Goal: Information Seeking & Learning: Learn about a topic

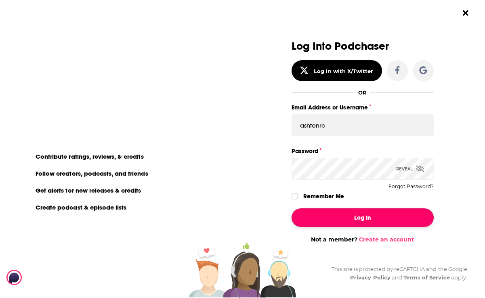
click at [326, 213] on button "Log In" at bounding box center [363, 217] width 142 height 19
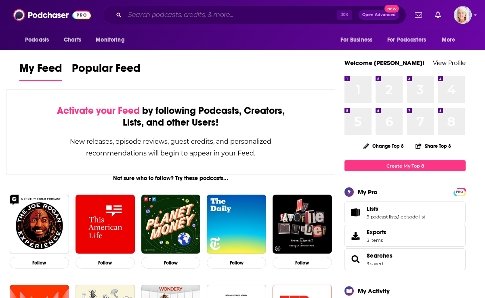
click at [141, 15] on input "Search podcasts, credits, & more..." at bounding box center [231, 14] width 213 height 13
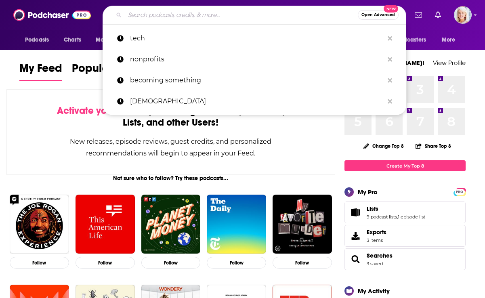
paste input "Small & Gutsy"
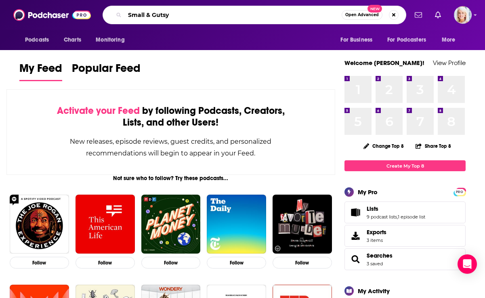
type input "Small & Gutsy"
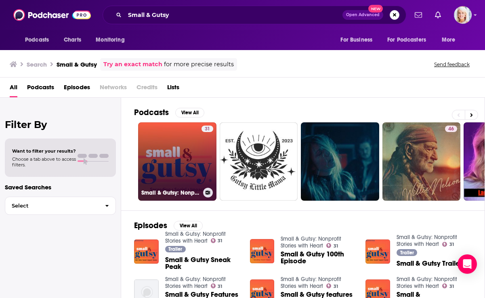
click at [173, 130] on link "31 Small & Gutsy: Nonprofit Stories with Heart" at bounding box center [177, 161] width 78 height 78
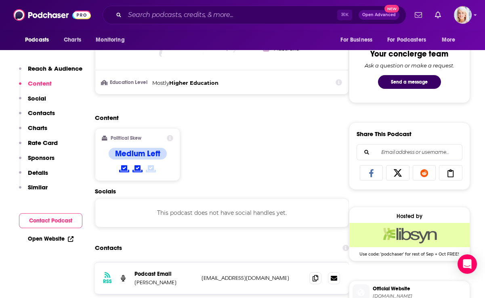
scroll to position [419, 0]
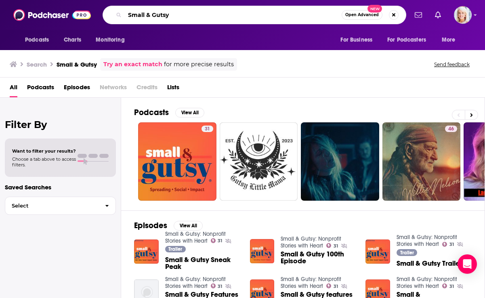
click at [166, 10] on input "Small & Gutsy" at bounding box center [233, 14] width 217 height 13
drag, startPoint x: 172, startPoint y: 15, endPoint x: 120, endPoint y: 15, distance: 52.5
click at [120, 15] on div "Small & Gutsy Open Advanced New" at bounding box center [255, 15] width 304 height 19
paste input "The Better Samaritan Podcast"
type input "The Better Samaritan Podcast"
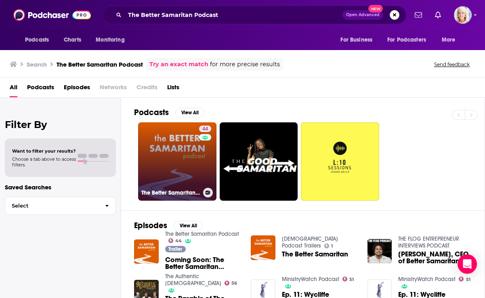
click at [167, 145] on link "44 The Better Samaritan Podcast" at bounding box center [177, 161] width 78 height 78
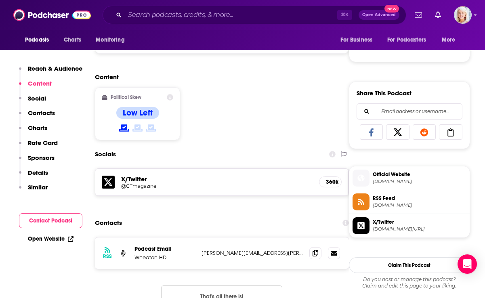
scroll to position [456, 0]
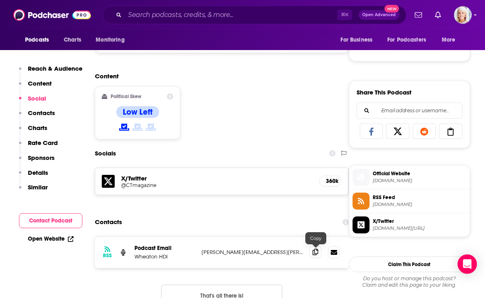
click at [314, 252] on icon at bounding box center [316, 252] width 6 height 6
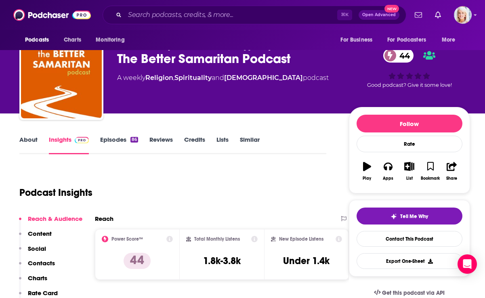
scroll to position [0, 0]
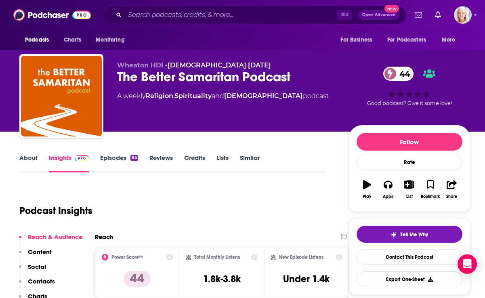
click at [21, 160] on link "About" at bounding box center [28, 163] width 18 height 19
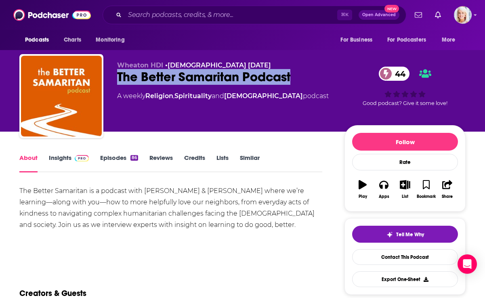
drag, startPoint x: 306, startPoint y: 77, endPoint x: 117, endPoint y: 75, distance: 188.7
click at [117, 77] on div "Wheaton HDI • [DEMOGRAPHIC_DATA] [DATE] The Better [DEMOGRAPHIC_DATA] Podcast 4…" at bounding box center [242, 97] width 446 height 87
copy h1 "The Better Samaritan Podcast"
click at [63, 155] on link "Insights" at bounding box center [69, 163] width 40 height 19
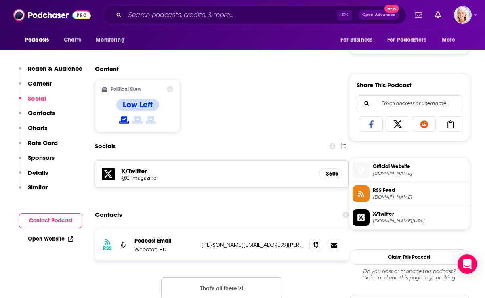
scroll to position [464, 0]
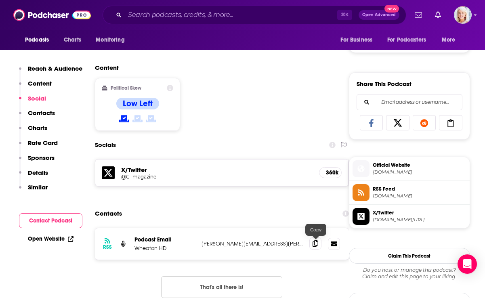
click at [315, 245] on icon at bounding box center [316, 243] width 6 height 6
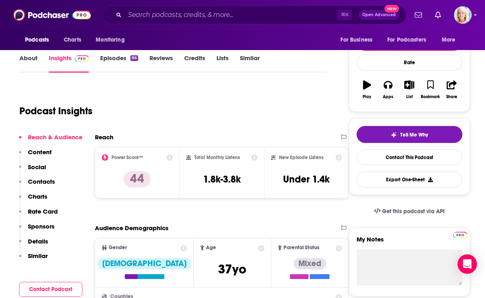
scroll to position [38, 0]
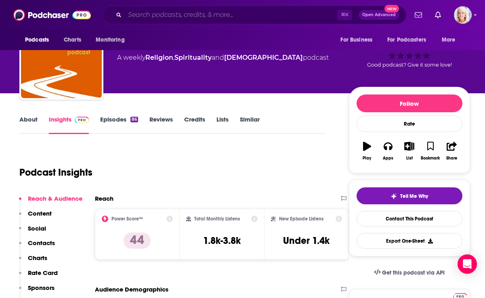
click at [147, 14] on input "Search podcasts, credits, & more..." at bounding box center [231, 14] width 213 height 13
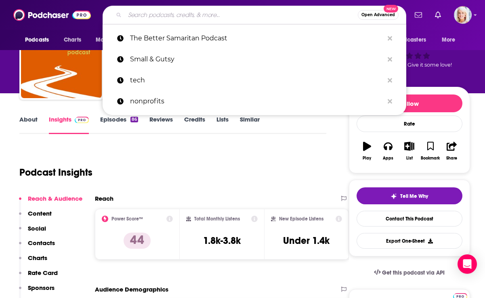
paste input "World Vision Podcast"
type input "World Vision Podcast"
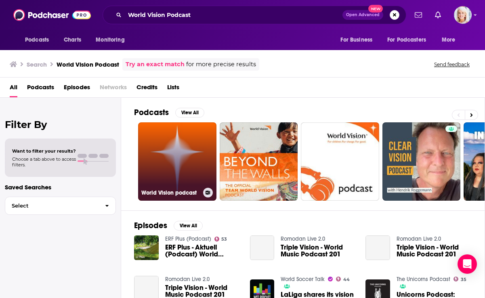
click at [160, 162] on link "World Vision podcast" at bounding box center [177, 161] width 78 height 78
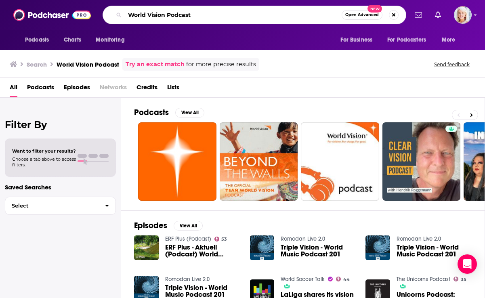
drag, startPoint x: 200, startPoint y: 17, endPoint x: 105, endPoint y: 6, distance: 95.9
click at [105, 6] on div "World Vision Podcast Open Advanced New" at bounding box center [255, 15] width 304 height 19
paste input "Christian Rocketeers"
type input "[DEMOGRAPHIC_DATA] Rocketeers Podcast"
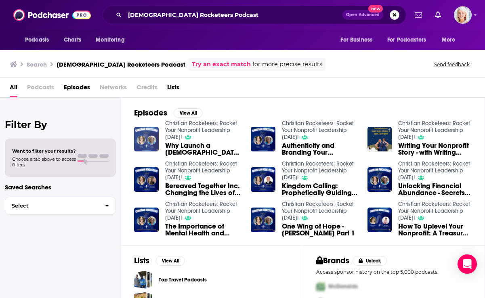
click at [147, 128] on img "Why Launch a Christian Nonprofit Organization?" at bounding box center [146, 139] width 25 height 25
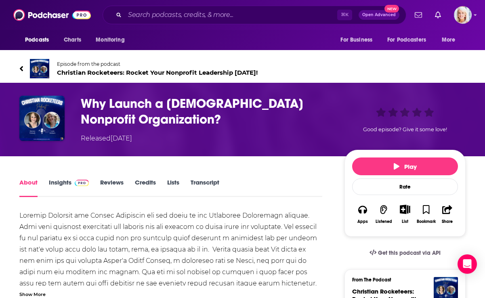
click at [107, 72] on span "Christian Rocketeers: Rocket Your Nonprofit Leadership [DATE]!" at bounding box center [157, 73] width 201 height 8
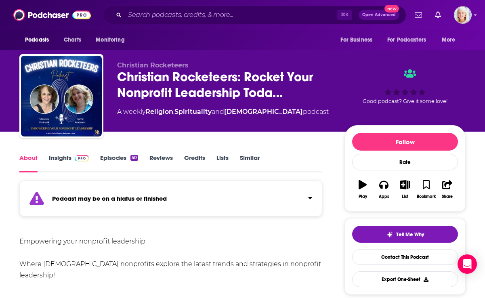
click at [65, 154] on link "Insights" at bounding box center [69, 163] width 40 height 19
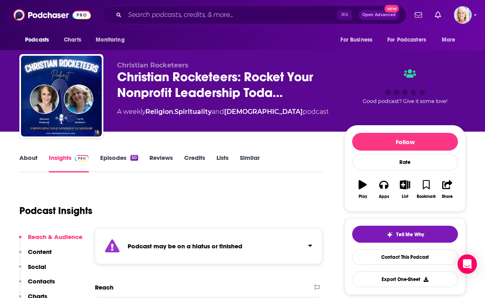
click at [120, 157] on link "Episodes 50" at bounding box center [119, 163] width 38 height 19
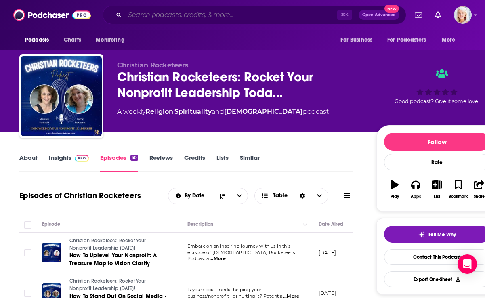
click at [195, 16] on input "Search podcasts, credits, & more..." at bounding box center [231, 14] width 213 height 13
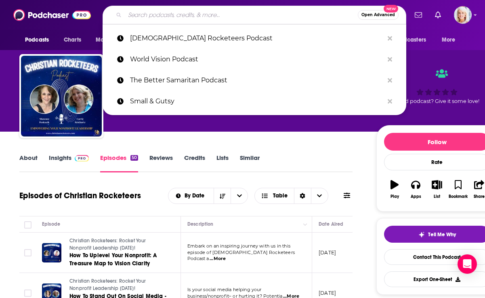
paste input "[DEMOGRAPHIC_DATA] For Impact Podcast"
type input "[DEMOGRAPHIC_DATA] For Impact Podcast"
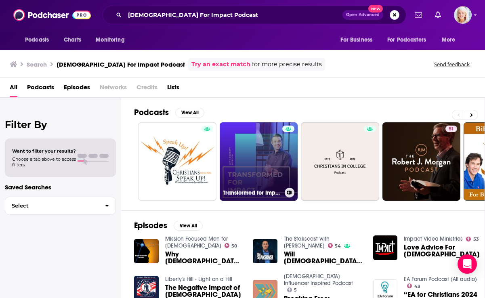
click at [234, 151] on link "Transformed for Impact with [PERSON_NAME]" at bounding box center [259, 161] width 78 height 78
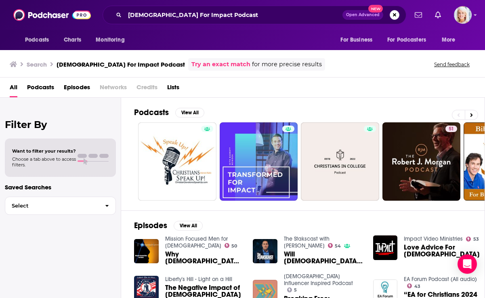
click at [16, 66] on icon at bounding box center [13, 64] width 7 height 6
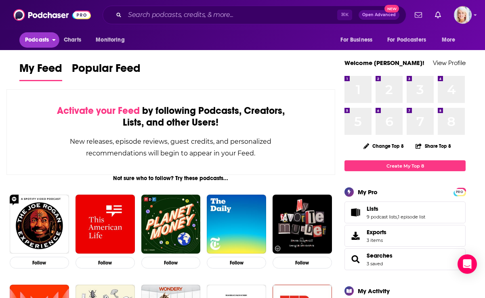
click at [47, 37] on span "Podcasts" at bounding box center [37, 39] width 24 height 11
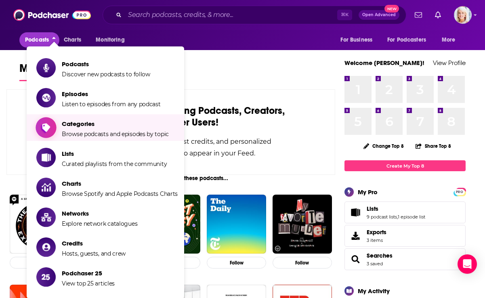
click at [79, 128] on span "Categories Browse podcasts and episodes by topic" at bounding box center [115, 128] width 107 height 20
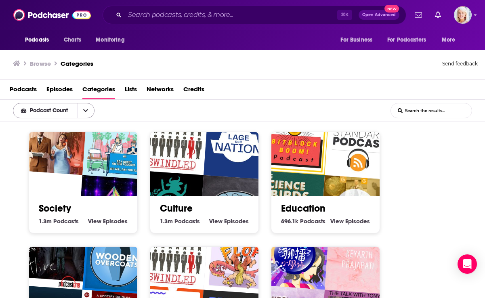
click at [85, 108] on icon "open menu" at bounding box center [85, 111] width 5 height 6
click at [118, 110] on div "Podcast Count Podcast Count List Search Input Search the results..." at bounding box center [242, 111] width 485 height 22
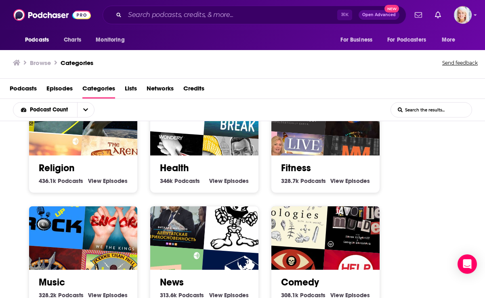
scroll to position [288, 0]
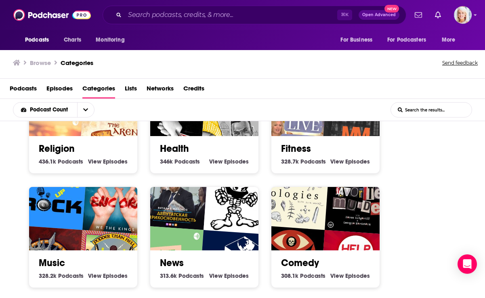
click at [420, 108] on input "List Search Input" at bounding box center [431, 110] width 81 height 15
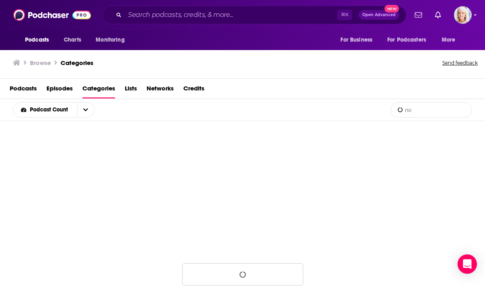
type input "n"
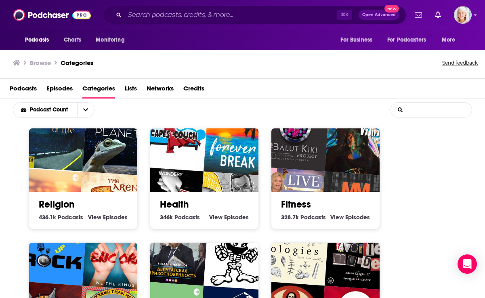
scroll to position [219, 0]
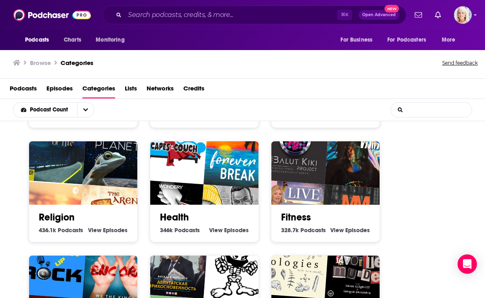
click at [69, 179] on img "One Third of Life" at bounding box center [52, 149] width 69 height 69
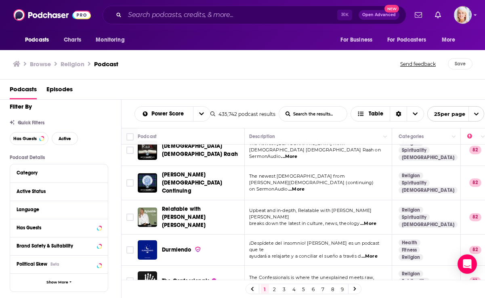
scroll to position [8, 0]
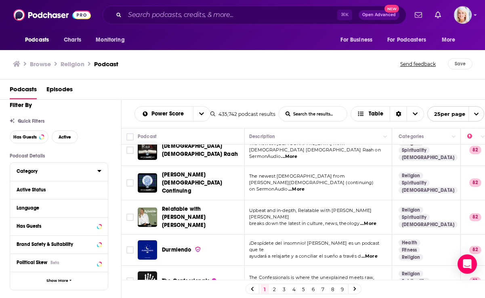
click at [51, 174] on div "Category" at bounding box center [55, 171] width 76 height 6
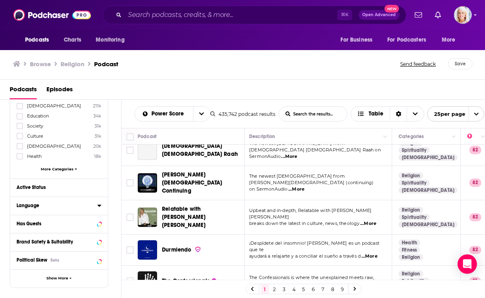
scroll to position [0, 0]
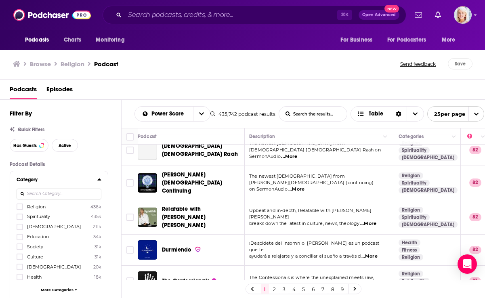
click at [10, 64] on div "Browse Religion Podcast Send feedback Save" at bounding box center [243, 63] width 486 height 31
click at [16, 65] on icon at bounding box center [16, 64] width 7 height 6
